Goal: Transaction & Acquisition: Purchase product/service

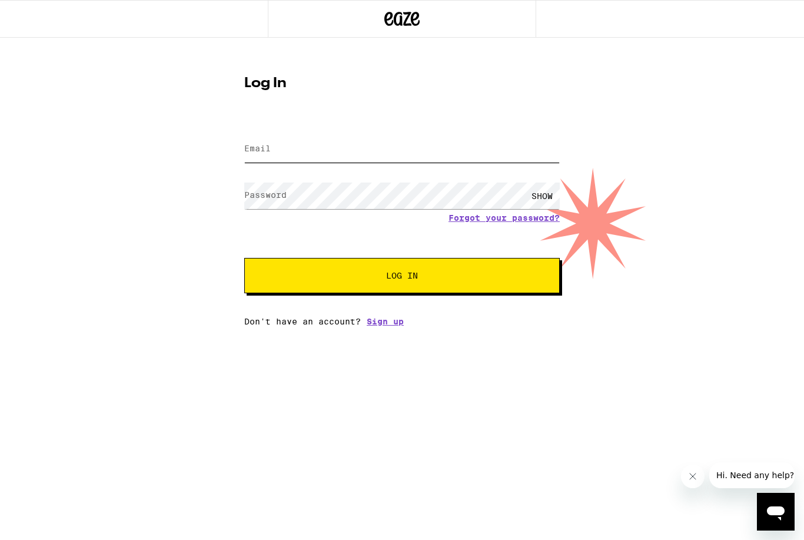
type input "[EMAIL_ADDRESS][DOMAIN_NAME]"
click at [402, 277] on button "Log In" at bounding box center [402, 275] width 316 height 35
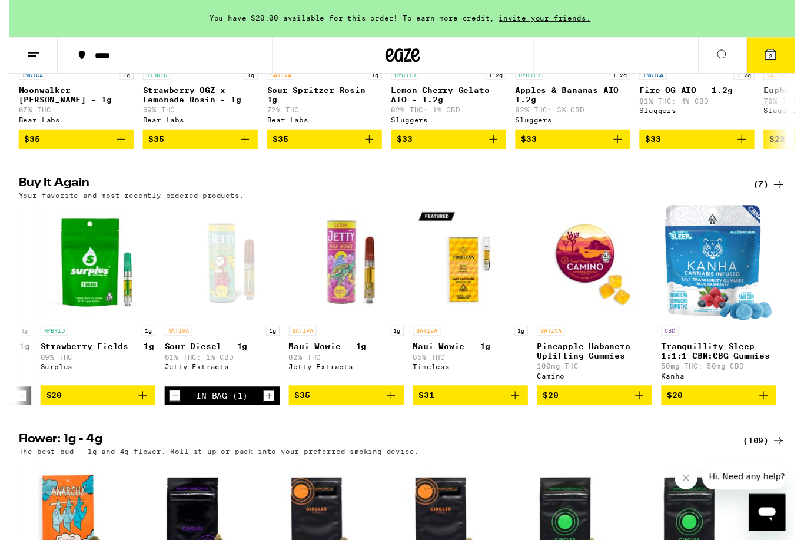
scroll to position [1079, 0]
